Goal: Task Accomplishment & Management: Use online tool/utility

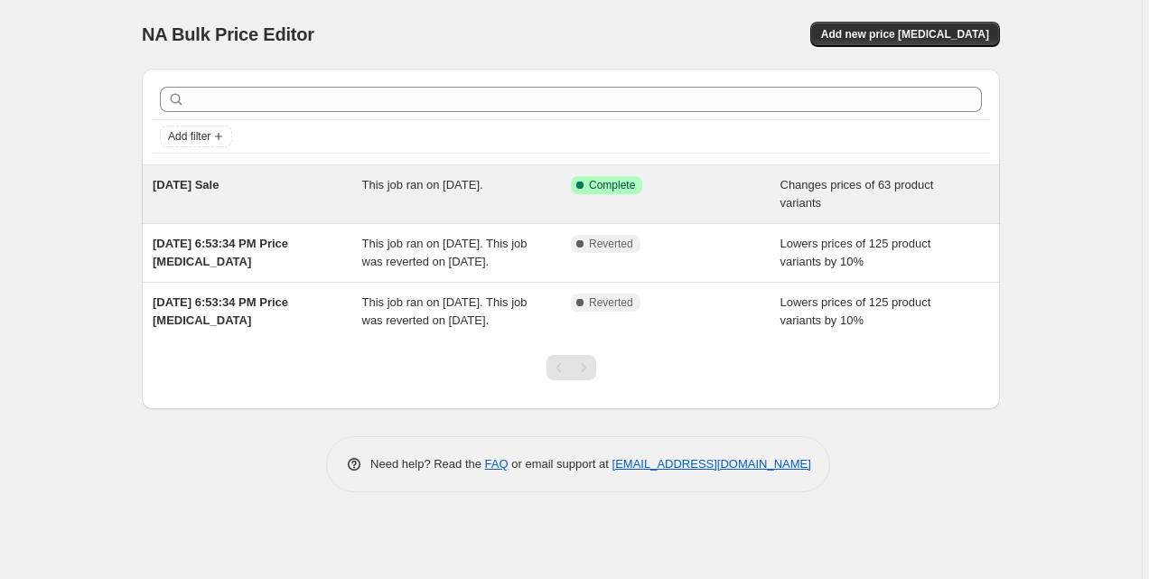
click at [299, 178] on div "Labor Day Sale" at bounding box center [258, 194] width 210 height 36
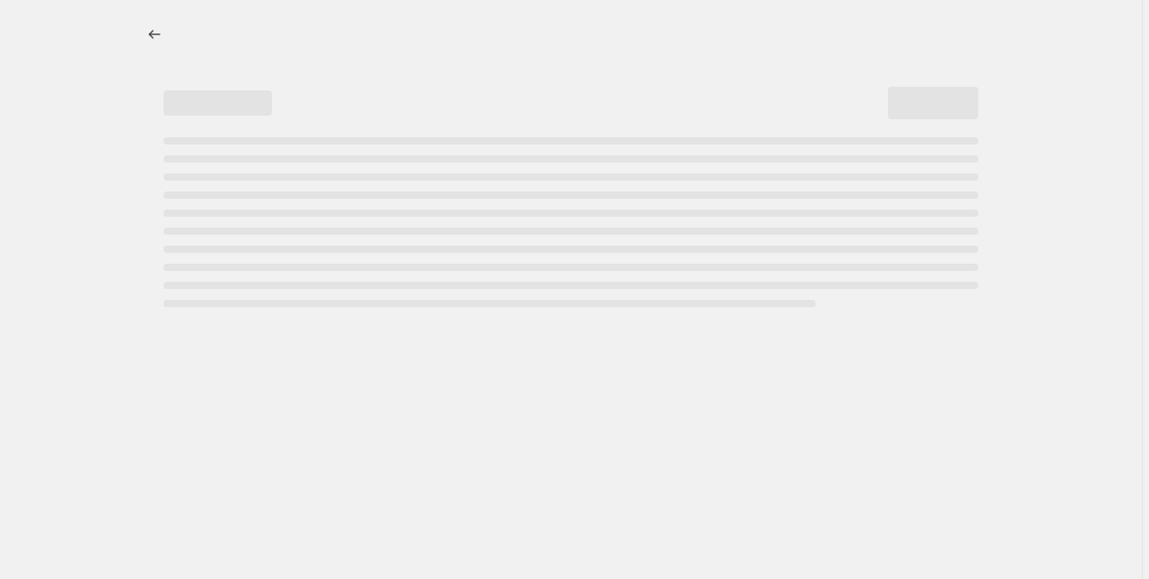
select select "collection"
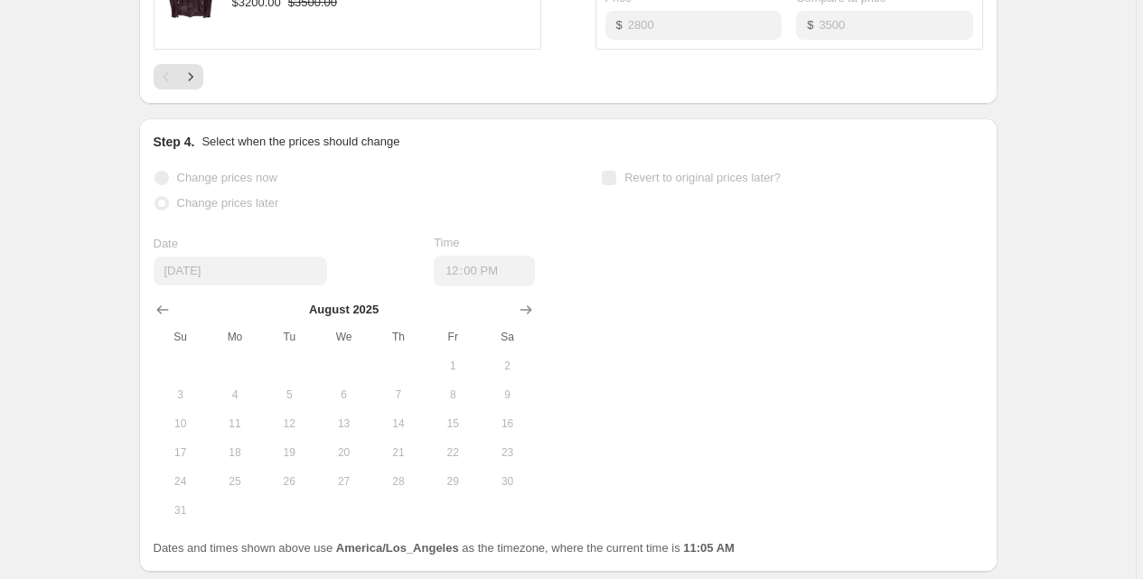
scroll to position [1621, 0]
